Goal: Task Accomplishment & Management: Use online tool/utility

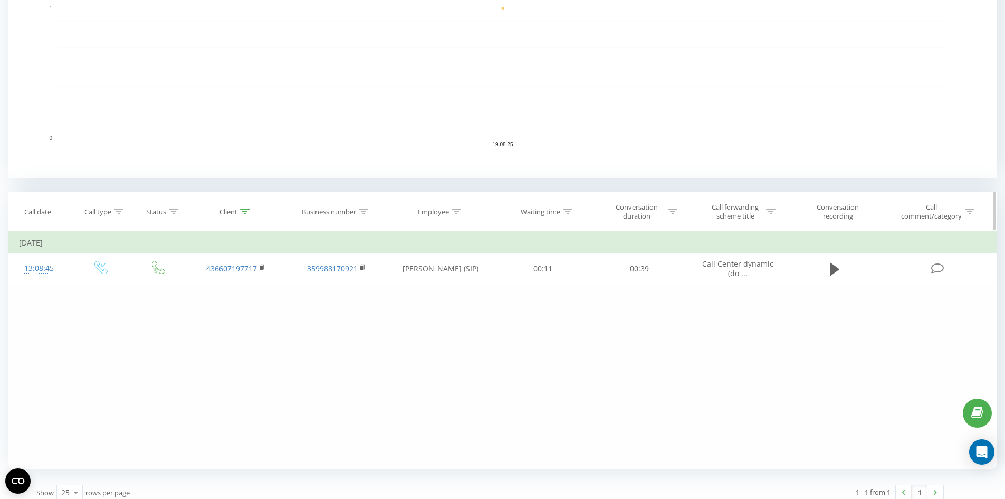
click at [247, 212] on icon at bounding box center [244, 211] width 9 height 5
drag, startPoint x: 251, startPoint y: 289, endPoint x: 169, endPoint y: 298, distance: 82.8
click at [169, 298] on div "Filter by condition Equal Enter value Cancel OK Filter by condition Equal Enter…" at bounding box center [502, 349] width 989 height 237
click button "OK" at bounding box center [258, 308] width 45 height 13
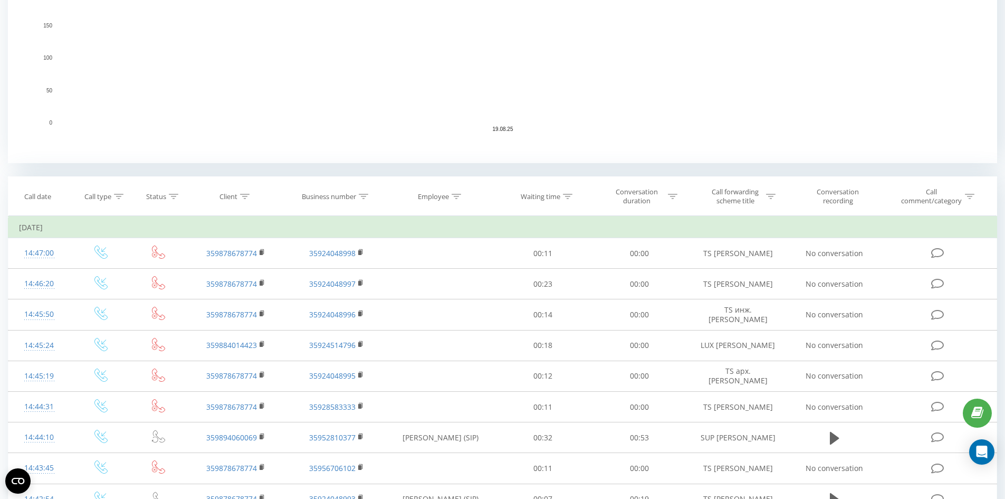
scroll to position [336, 0]
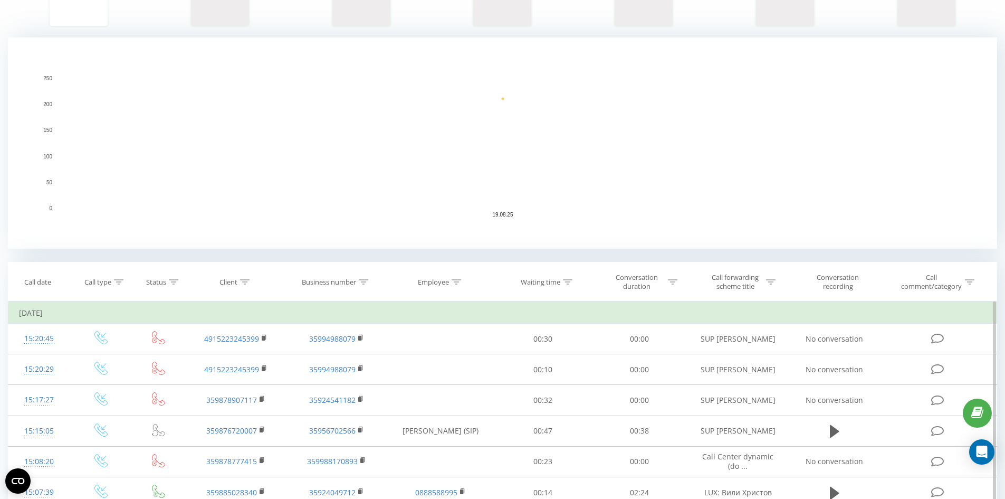
scroll to position [317, 0]
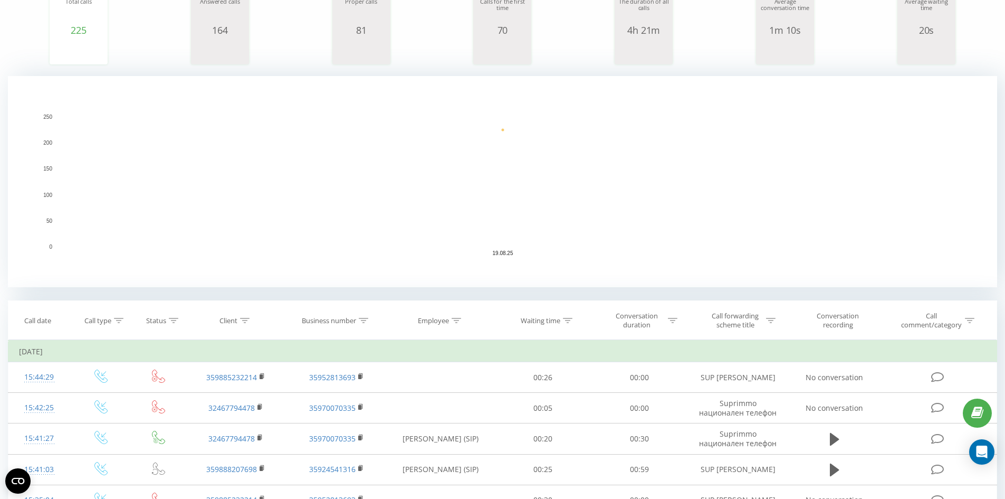
scroll to position [317, 0]
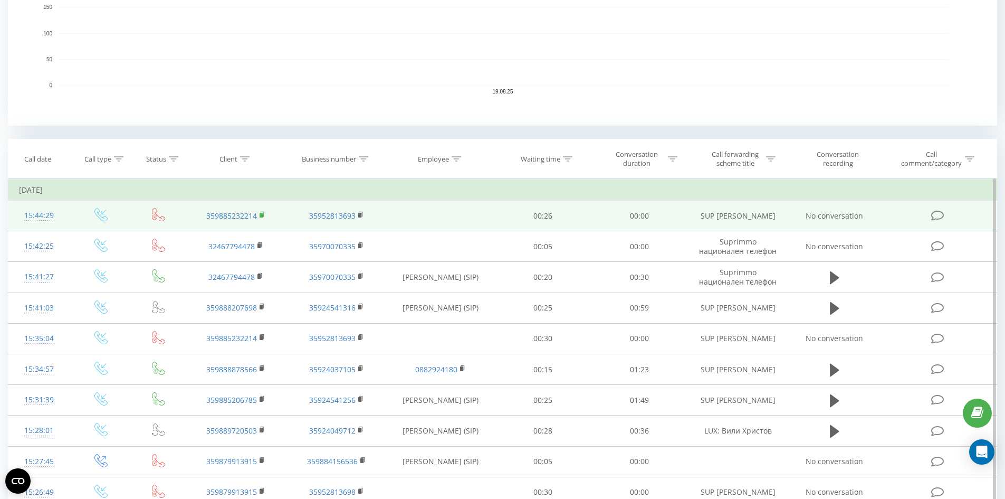
click at [263, 214] on icon at bounding box center [263, 214] width 6 height 7
